Goal: Ask a question

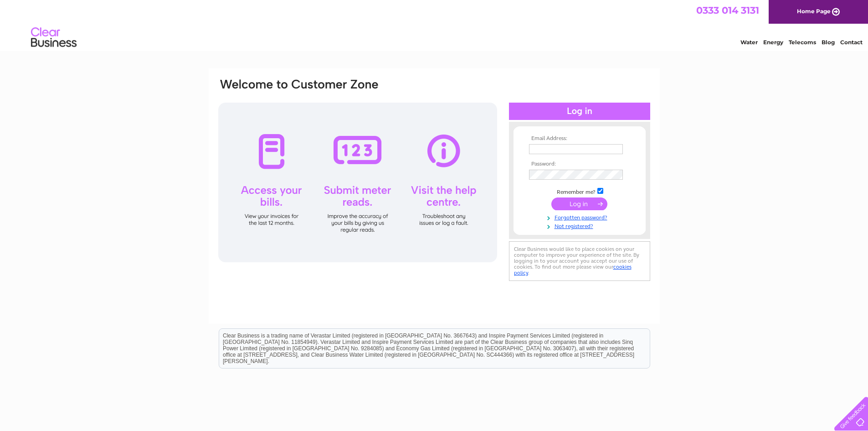
type input "[EMAIL_ADDRESS][DOMAIN_NAME]"
click at [575, 202] on input "submit" at bounding box center [579, 203] width 56 height 13
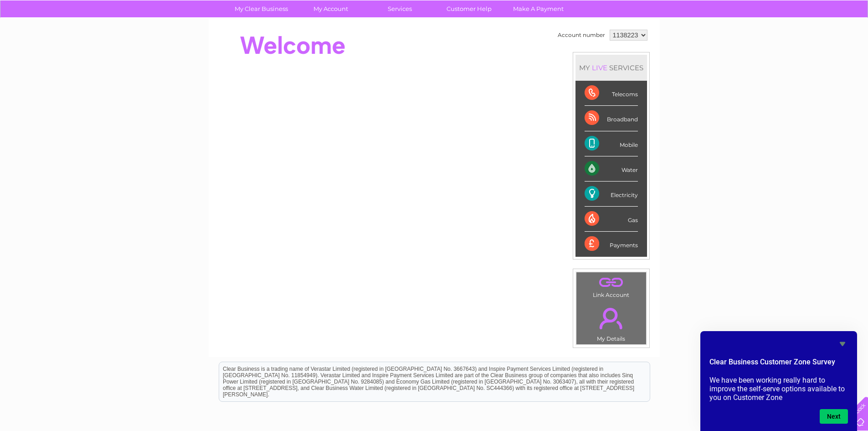
scroll to position [70, 0]
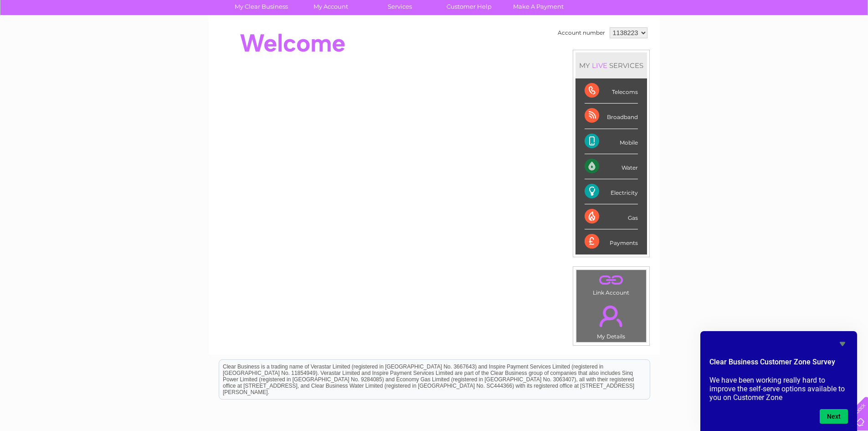
click at [607, 190] on div "Electricity" at bounding box center [611, 191] width 53 height 25
click at [588, 192] on div "Electricity" at bounding box center [611, 191] width 53 height 25
click at [477, 5] on link "Customer Help" at bounding box center [468, 6] width 75 height 17
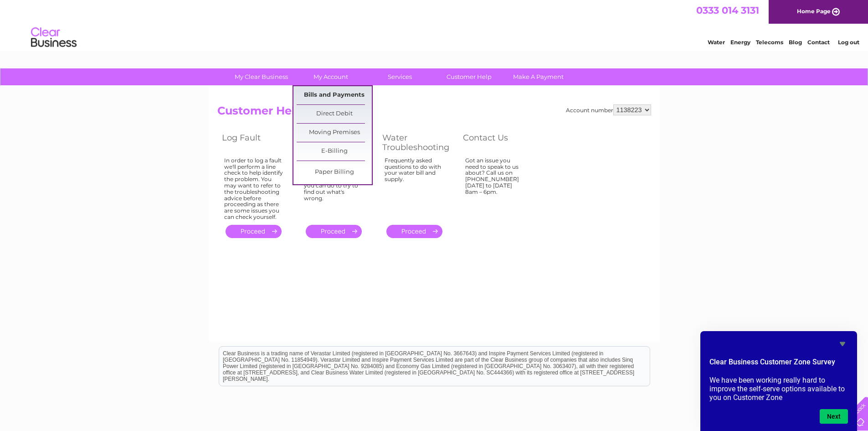
click at [329, 91] on link "Bills and Payments" at bounding box center [334, 95] width 75 height 18
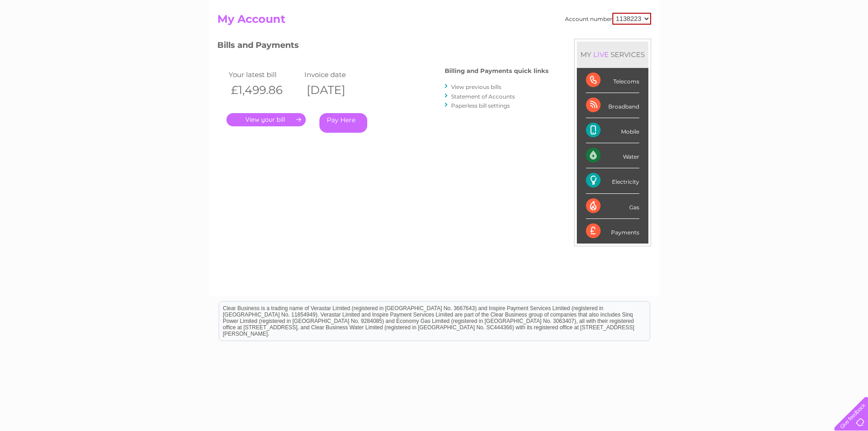
scroll to position [92, 0]
